Goal: Information Seeking & Learning: Check status

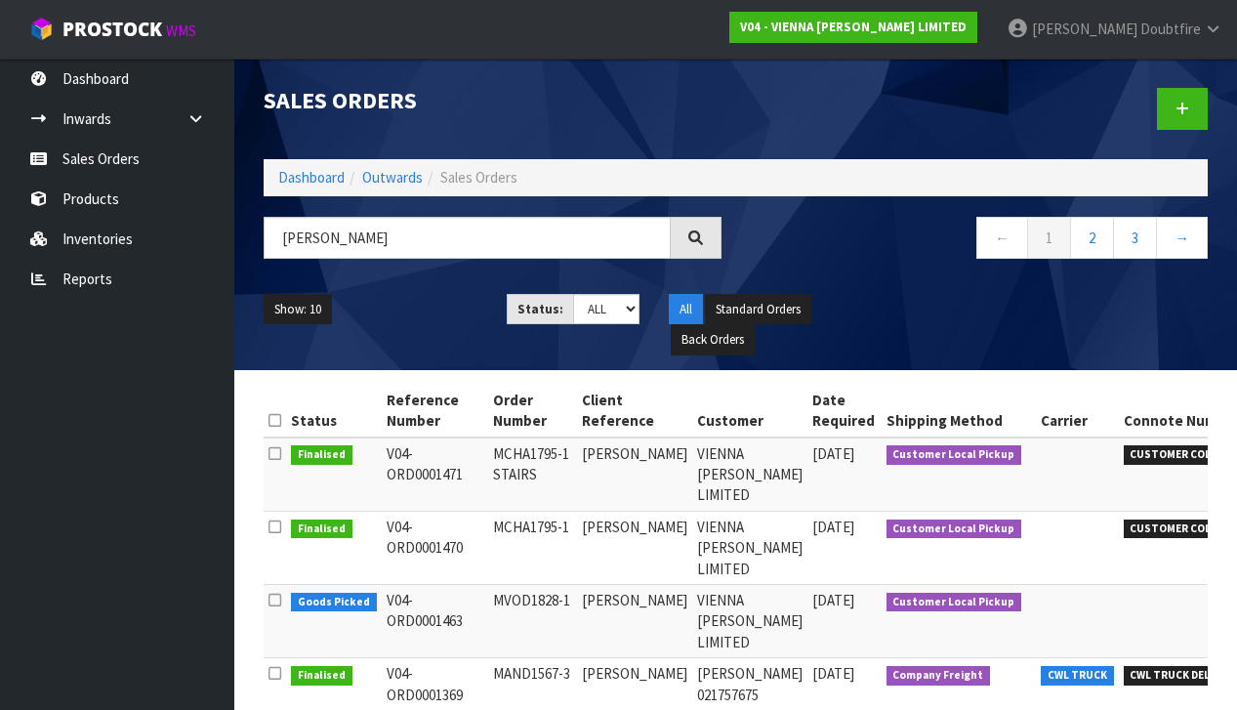
click at [381, 256] on input "[PERSON_NAME]" at bounding box center [467, 238] width 407 height 42
type input "M"
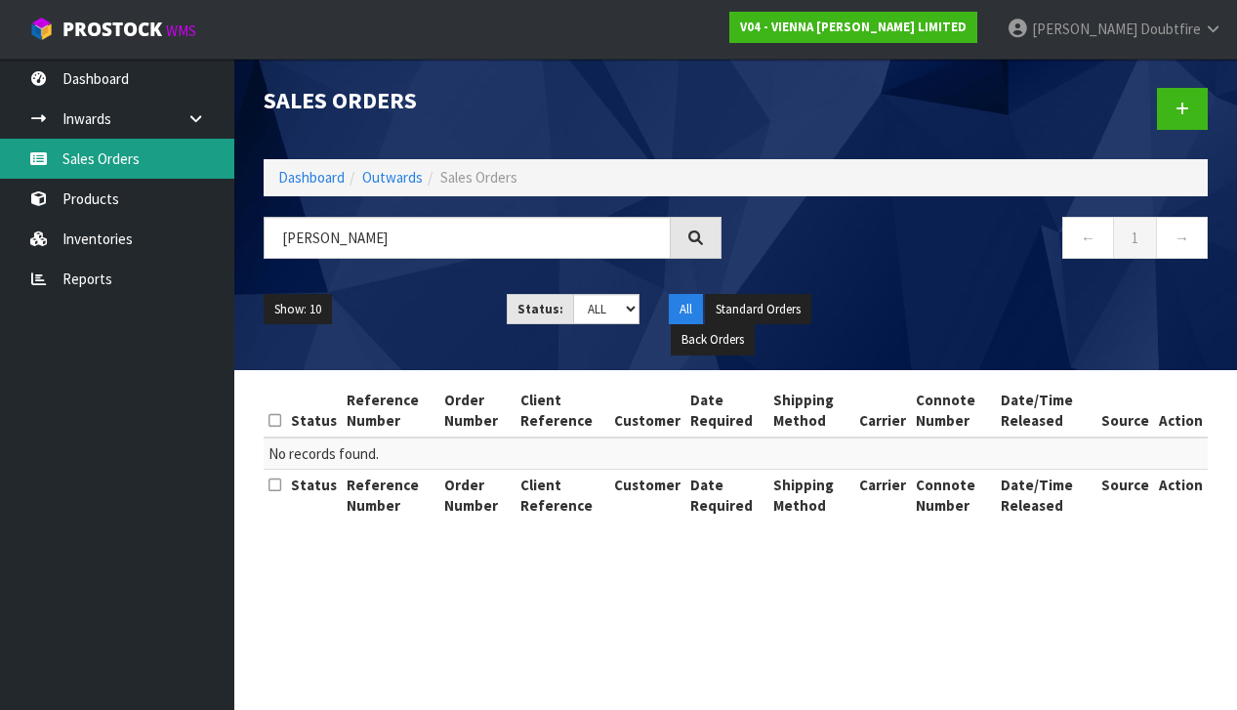
click at [94, 160] on link "Sales Orders" at bounding box center [117, 159] width 234 height 40
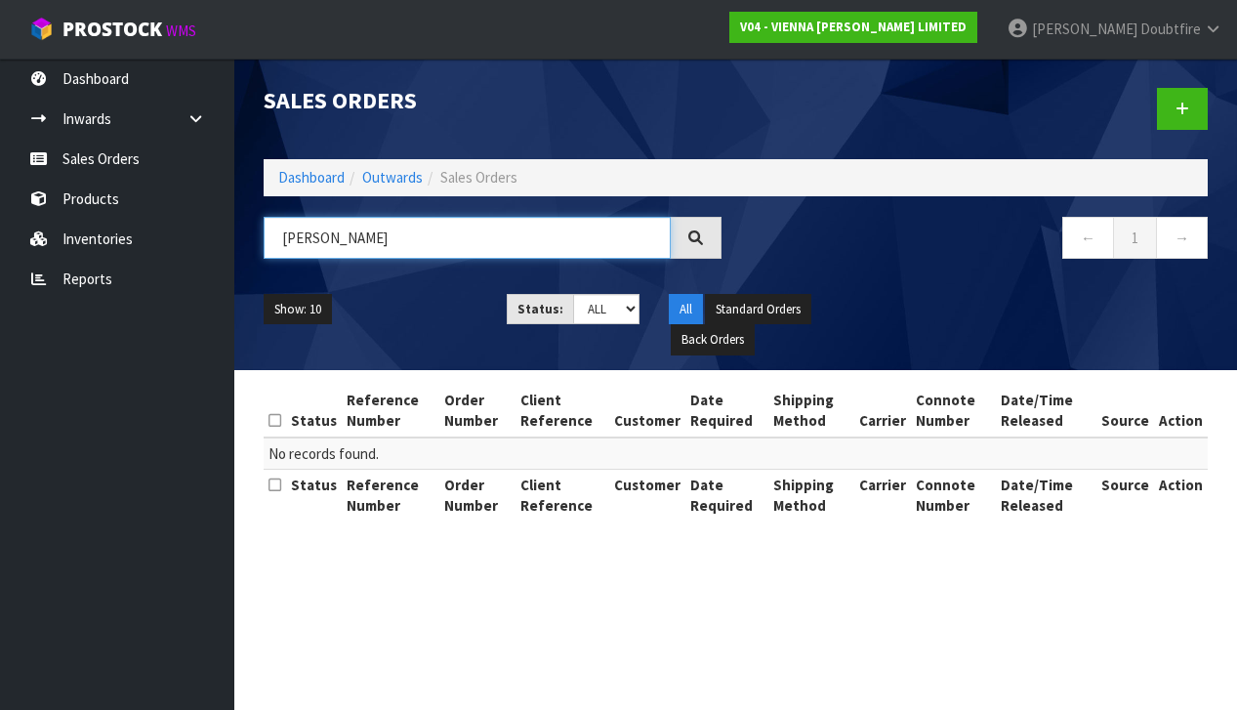
click at [423, 243] on input "[PERSON_NAME]" at bounding box center [467, 238] width 407 height 42
type input "N"
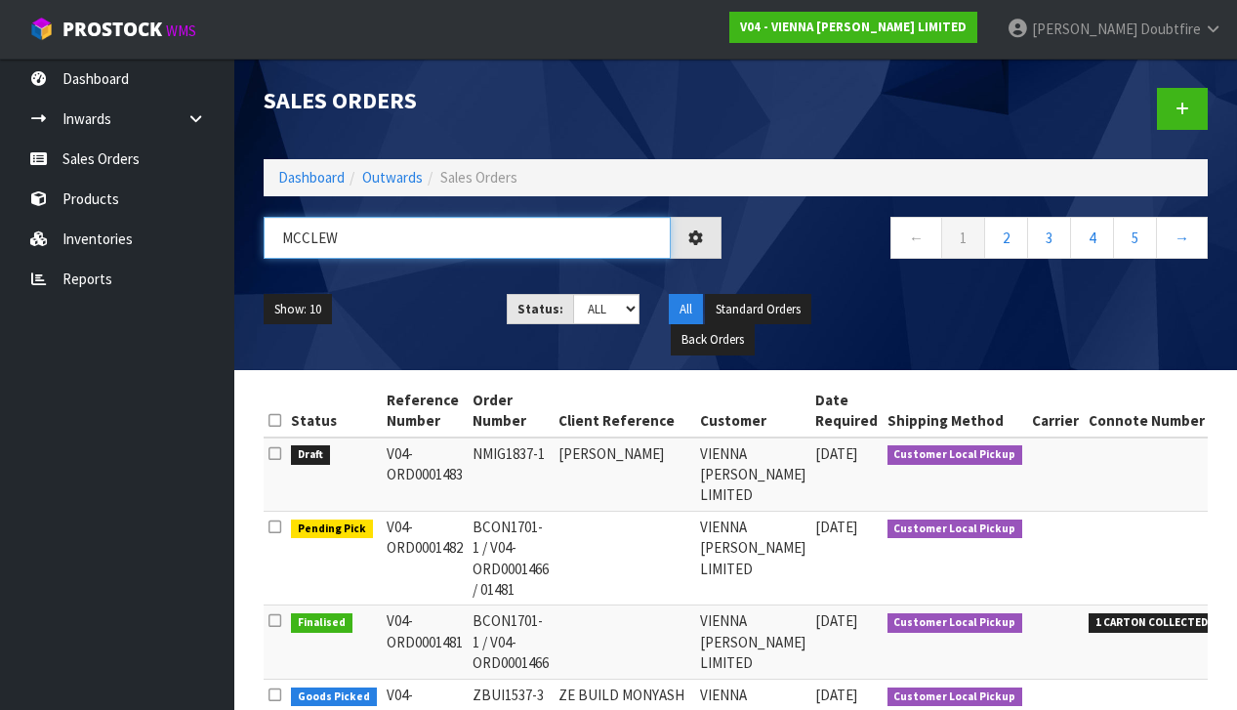
type input "MCCLEW"
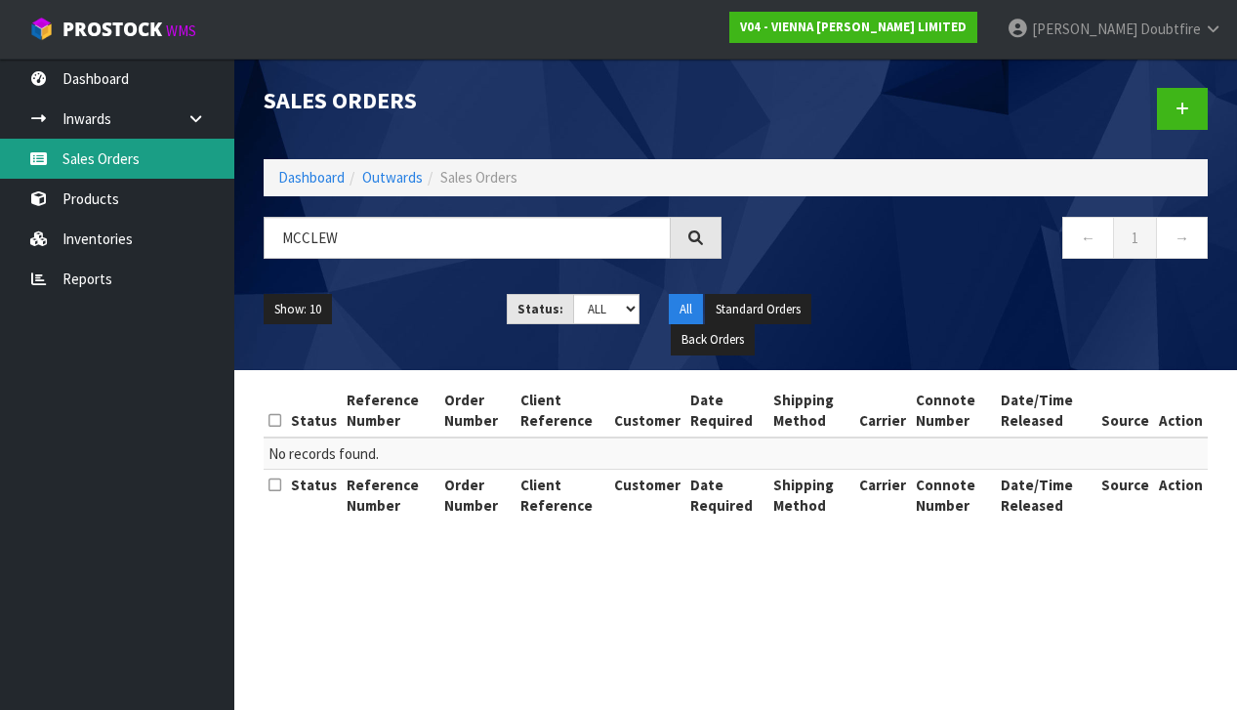
click at [111, 164] on link "Sales Orders" at bounding box center [117, 159] width 234 height 40
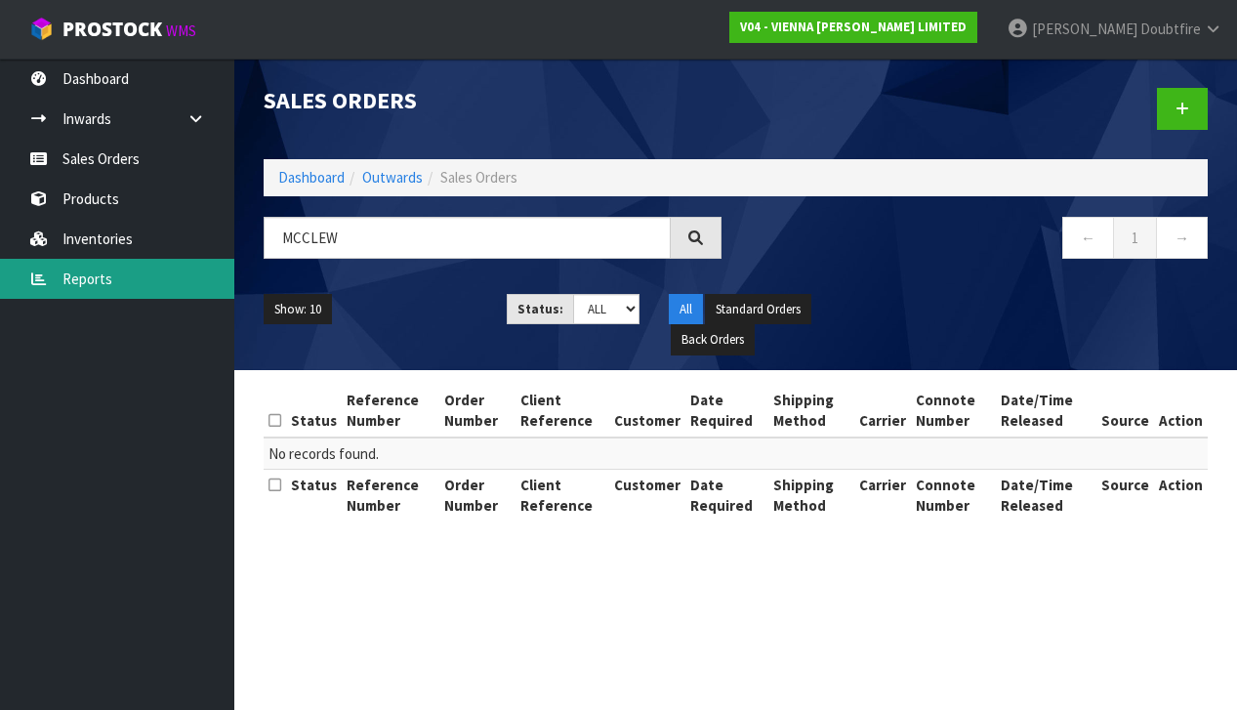
click at [93, 275] on link "Reports" at bounding box center [117, 279] width 234 height 40
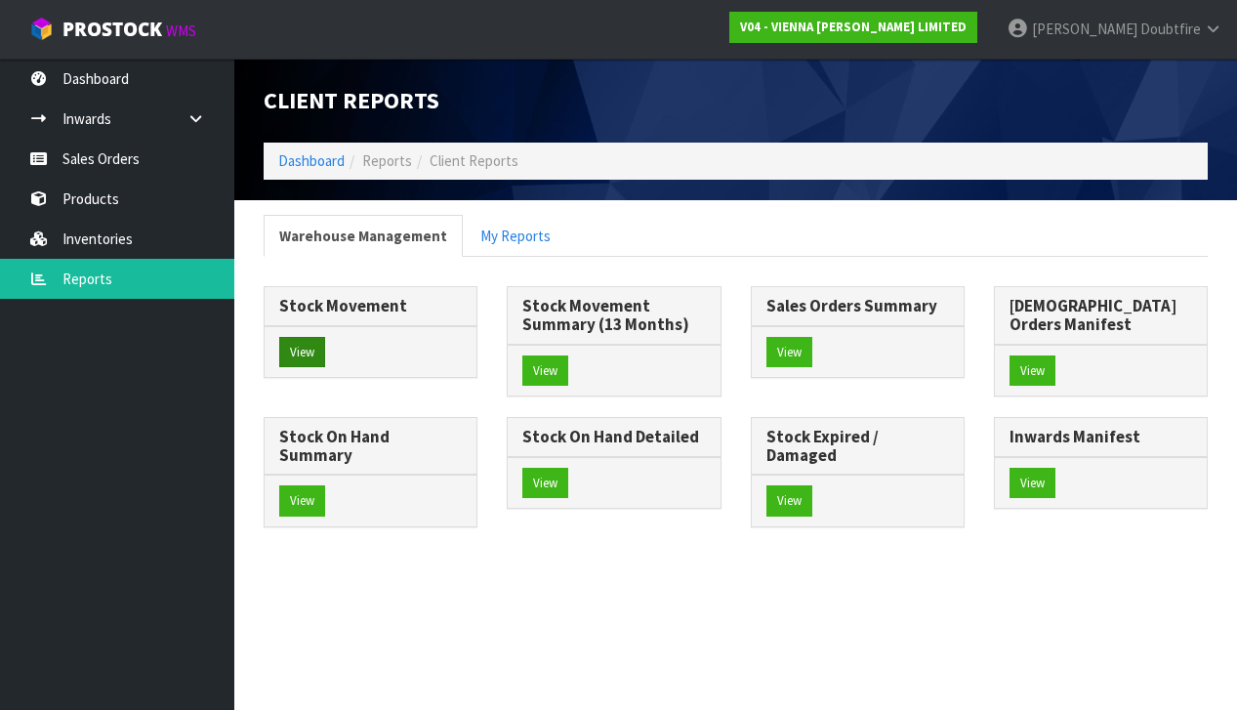
click at [298, 349] on button "View" at bounding box center [302, 352] width 46 height 31
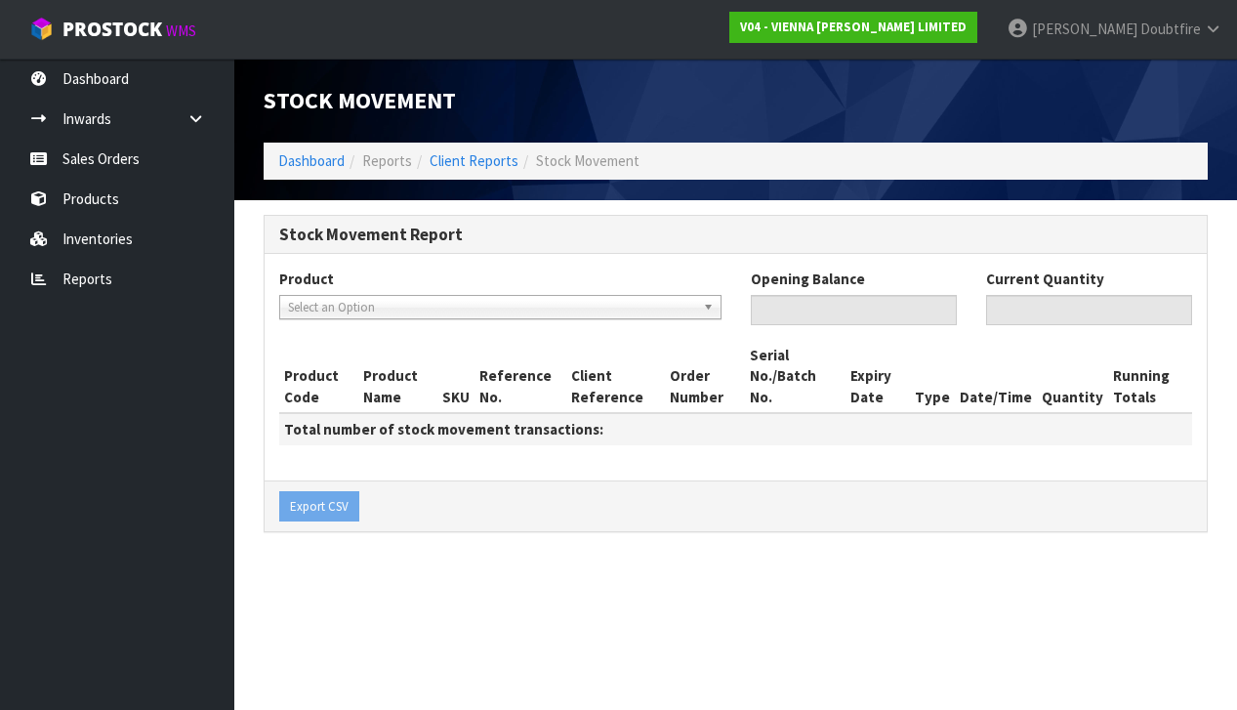
click at [542, 304] on span "Select an Option" at bounding box center [491, 307] width 407 height 23
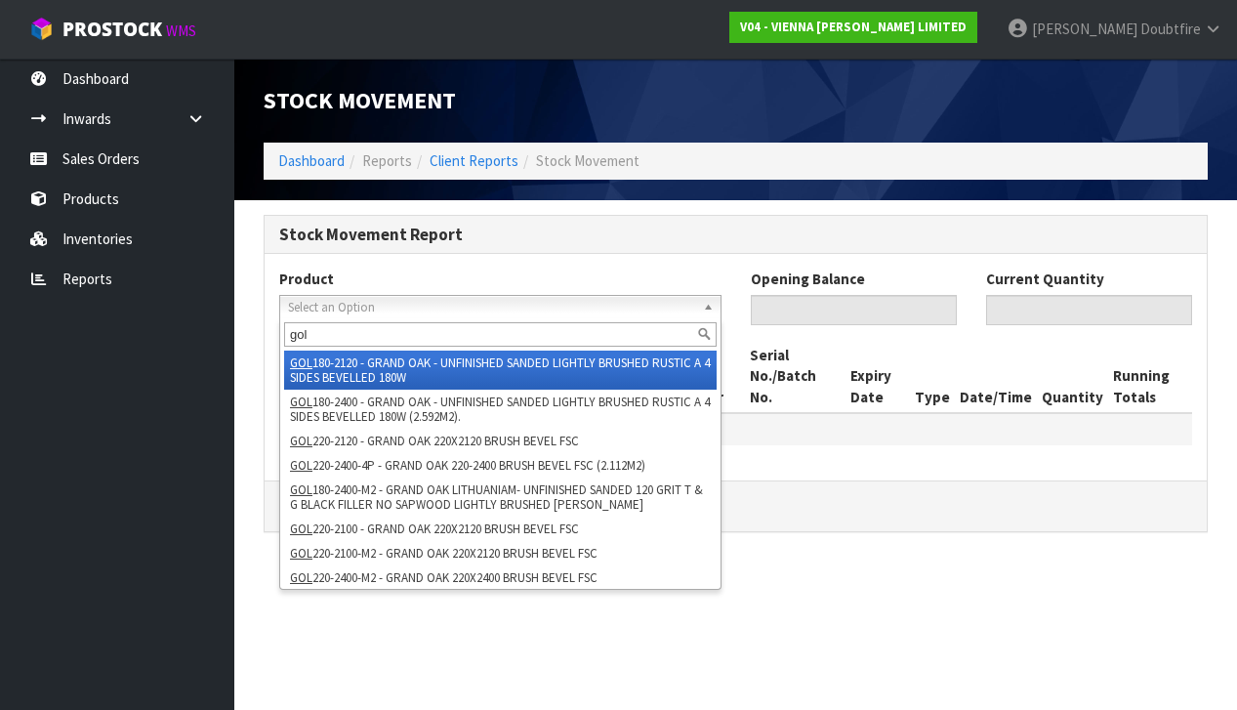
type input "gol"
click at [372, 359] on li "GOL 180-2120 - GRAND OAK - UNFINISHED SANDED LIGHTLY BRUSHED RUSTIC A 4 SIDES B…" at bounding box center [500, 369] width 432 height 39
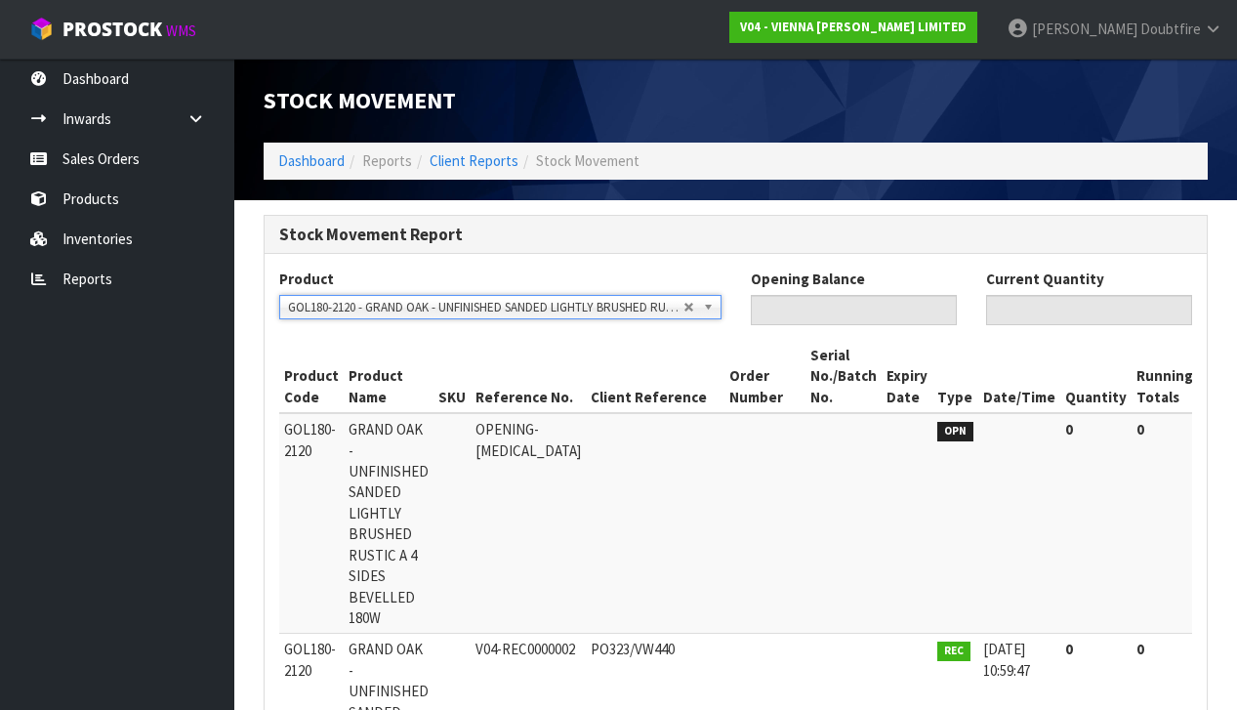
type input "0"
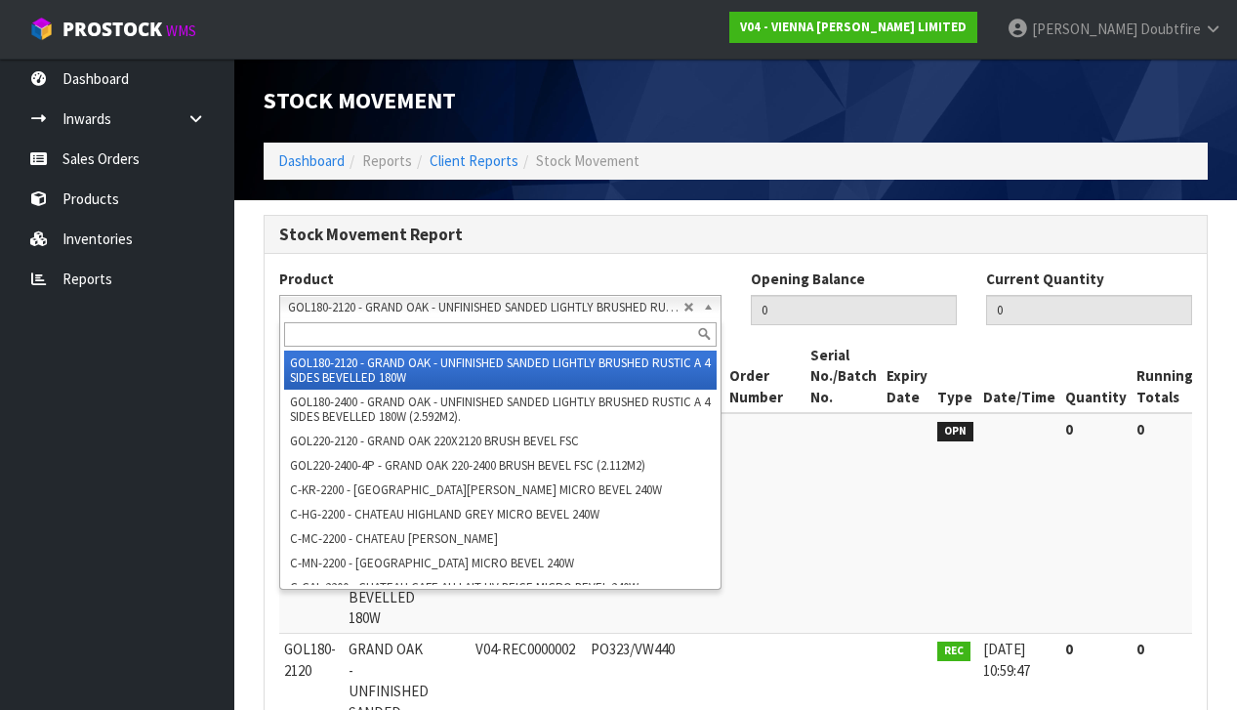
click at [710, 304] on b at bounding box center [712, 307] width 18 height 22
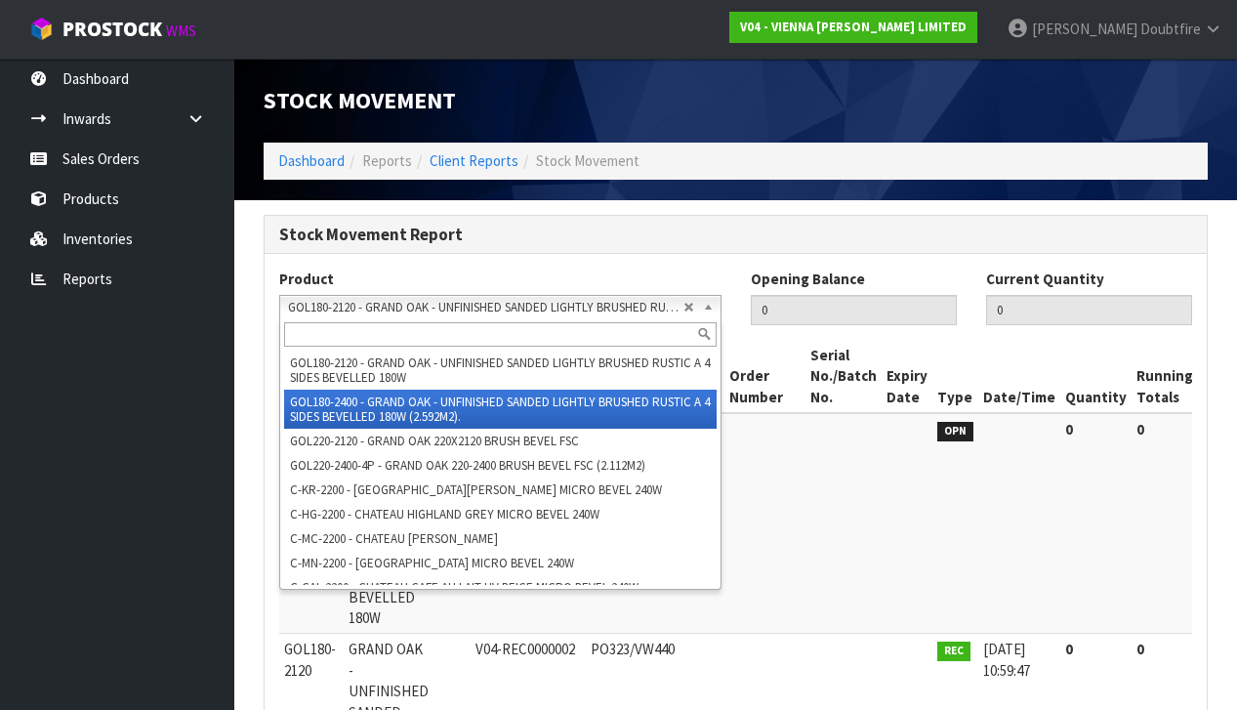
click at [474, 408] on li "GOL180-2400 - GRAND OAK - UNFINISHED SANDED LIGHTLY BRUSHED RUSTIC A 4 SIDES BE…" at bounding box center [500, 409] width 432 height 39
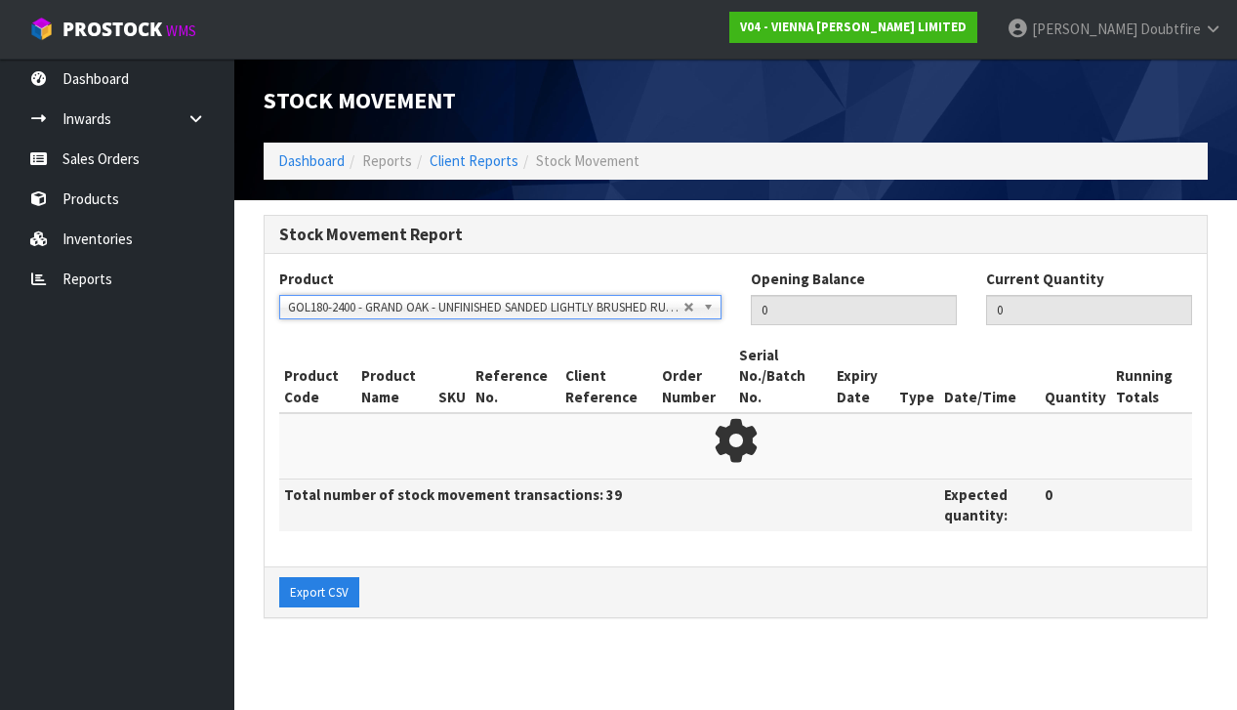
type input "85"
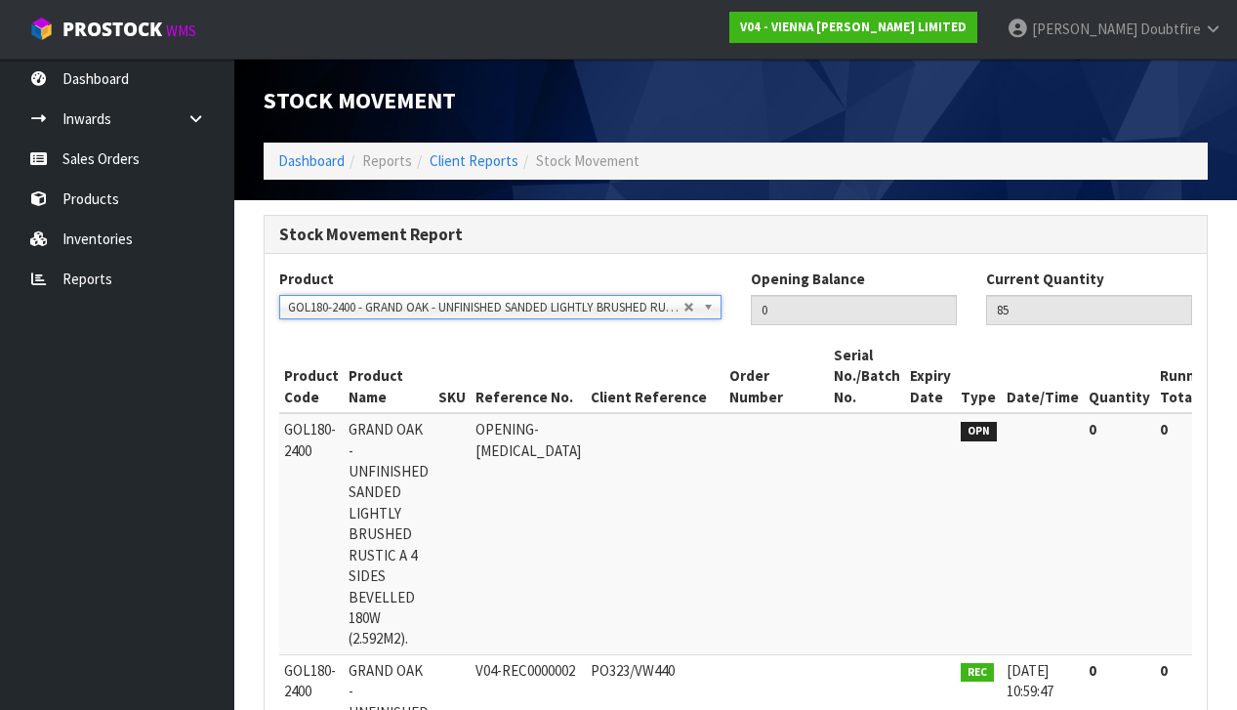
click at [708, 304] on b at bounding box center [712, 307] width 18 height 22
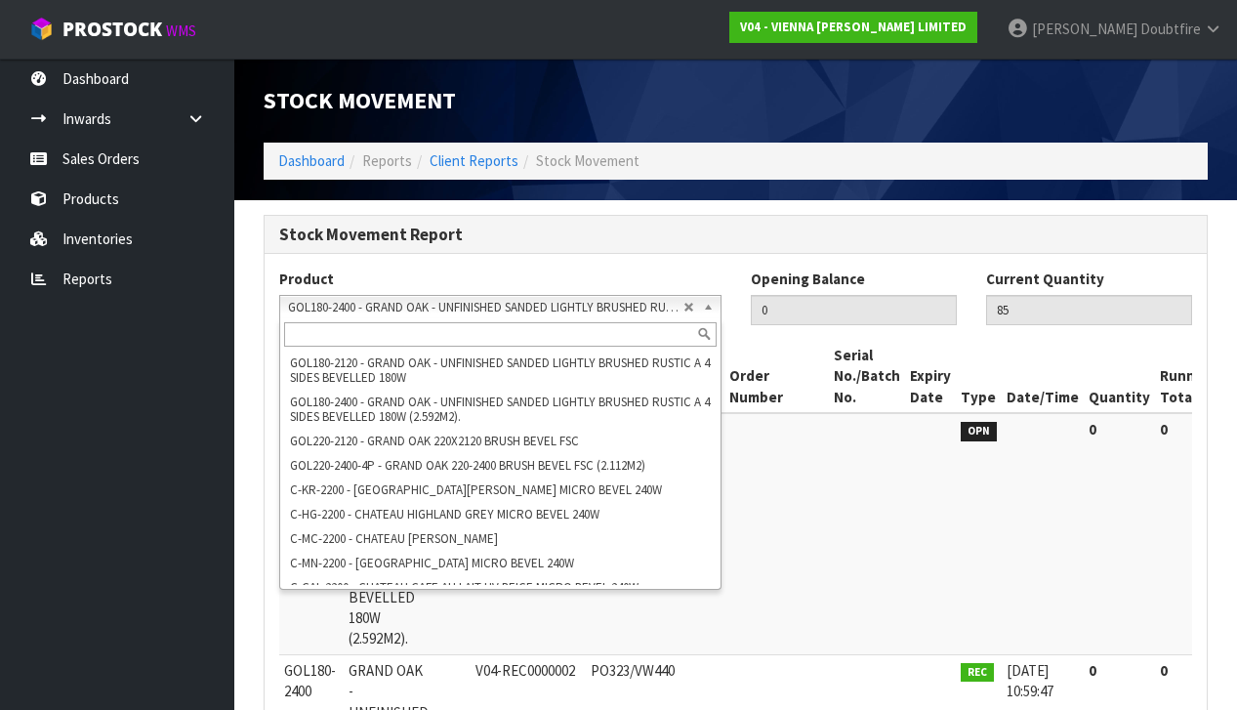
click at [154, 438] on ul "Dashboard Inwards Purchase Orders Receipts Sales Orders Products Inventories Re…" at bounding box center [117, 384] width 234 height 651
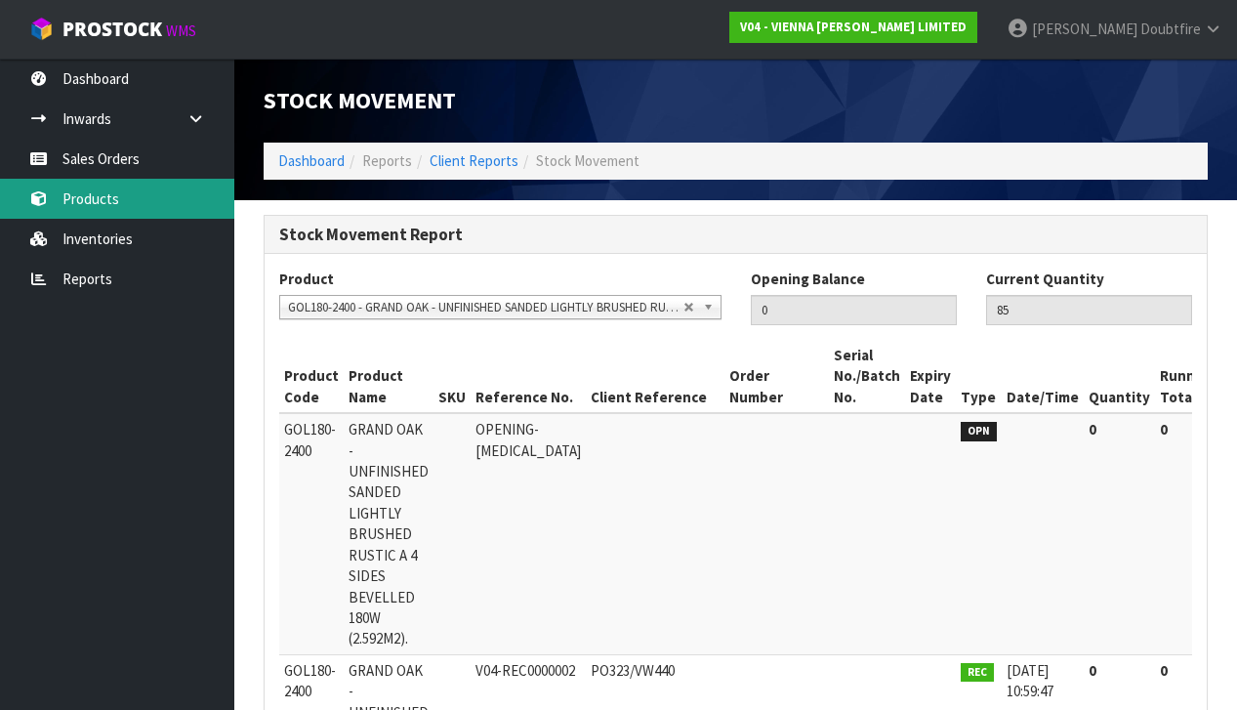
click at [120, 201] on link "Products" at bounding box center [117, 199] width 234 height 40
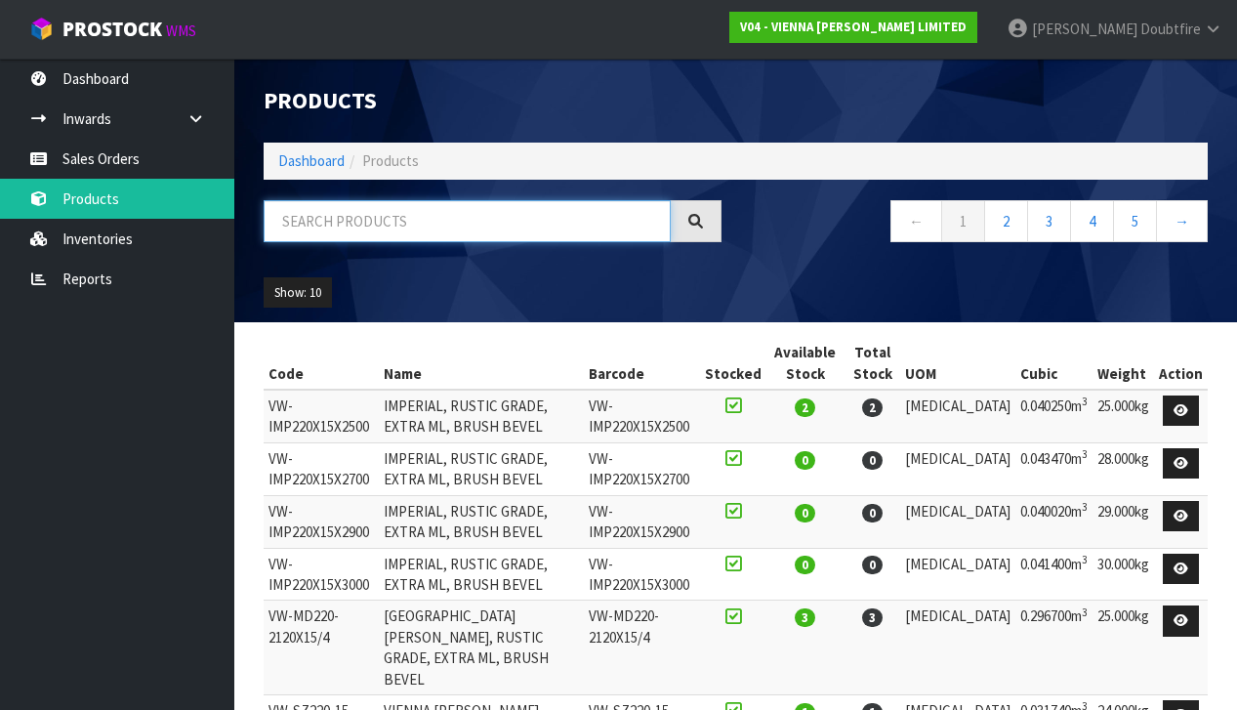
click at [348, 212] on input "text" at bounding box center [467, 221] width 407 height 42
type input "GOL"
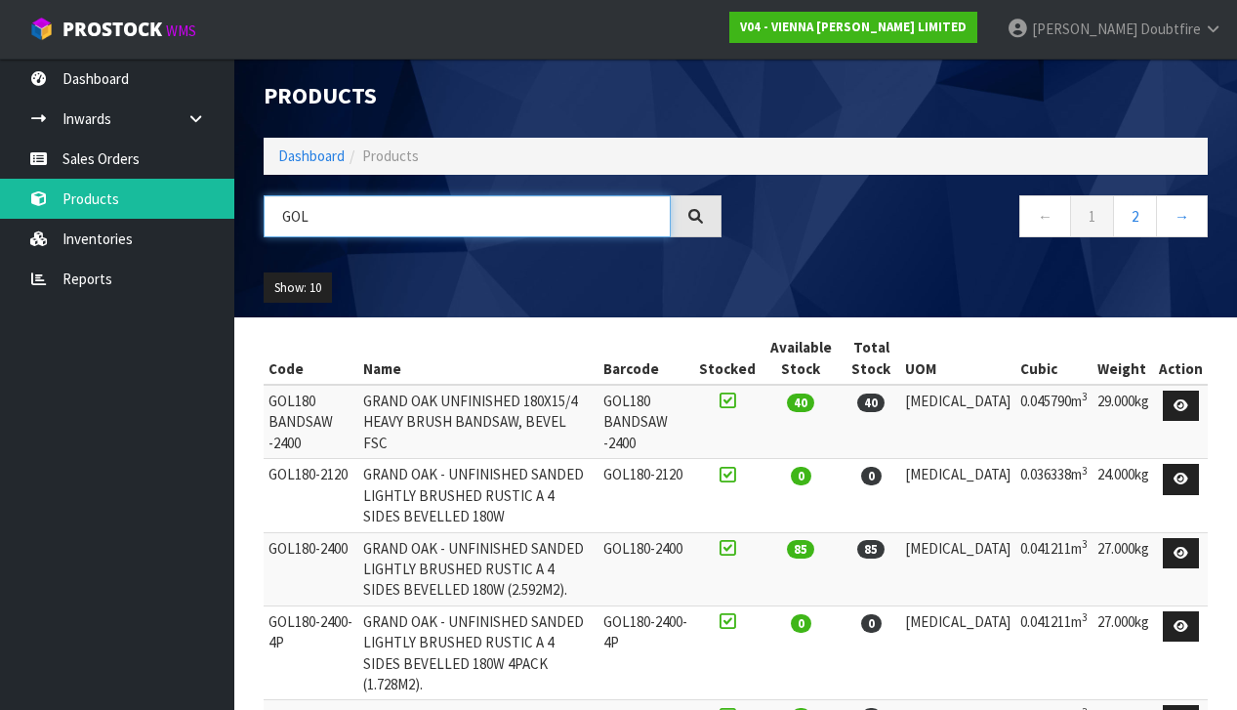
scroll to position [11, 0]
